Goal: Check status: Check status

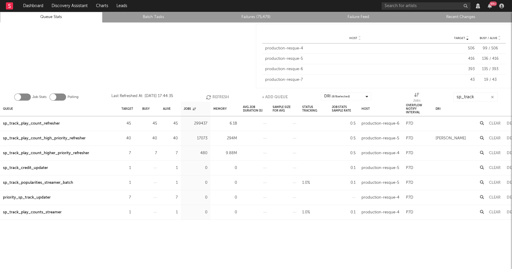
click at [214, 96] on button "Refresh" at bounding box center [217, 97] width 23 height 9
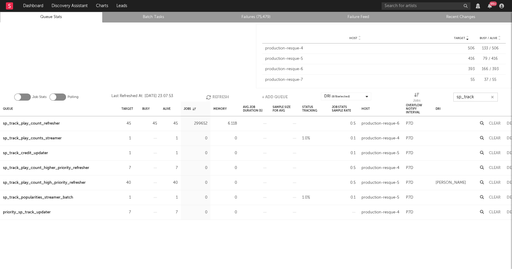
click at [476, 95] on input "sp_track" at bounding box center [476, 97] width 44 height 9
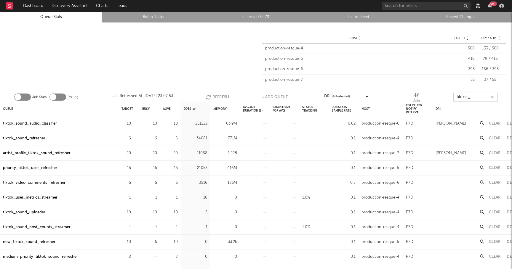
click at [218, 96] on button "Refresh" at bounding box center [217, 97] width 23 height 9
click at [49, 166] on div "priority_tiktok_user_refresher" at bounding box center [30, 168] width 54 height 7
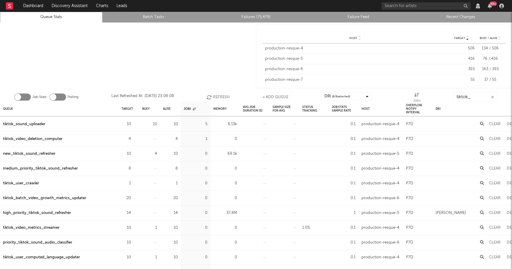
click at [48, 212] on div "high_priority_tiktok_sound_refresher" at bounding box center [37, 213] width 68 height 7
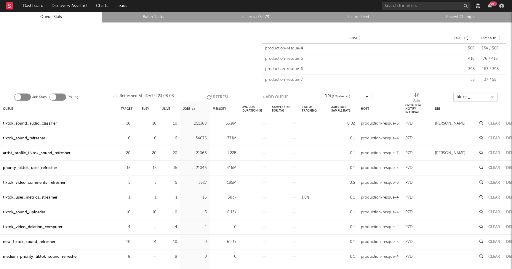
click at [475, 98] on input "tiktok_" at bounding box center [476, 97] width 44 height 9
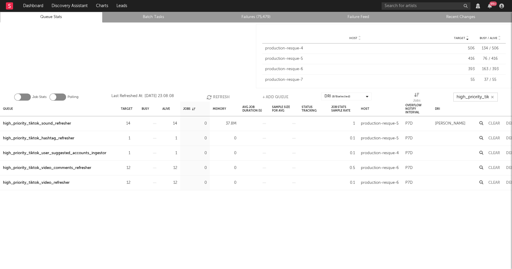
type input "high_priority_tik"
click at [61, 122] on div "high_priority_tiktok_sound_refresher" at bounding box center [37, 123] width 68 height 7
click at [60, 184] on div "high_priority_tiktok_video_refresher" at bounding box center [36, 183] width 67 height 7
